Goal: Information Seeking & Learning: Learn about a topic

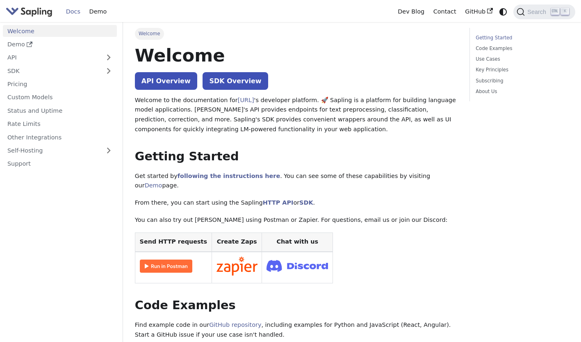
click at [148, 85] on link "API Overview" at bounding box center [166, 81] width 62 height 18
